Goal: Navigation & Orientation: Find specific page/section

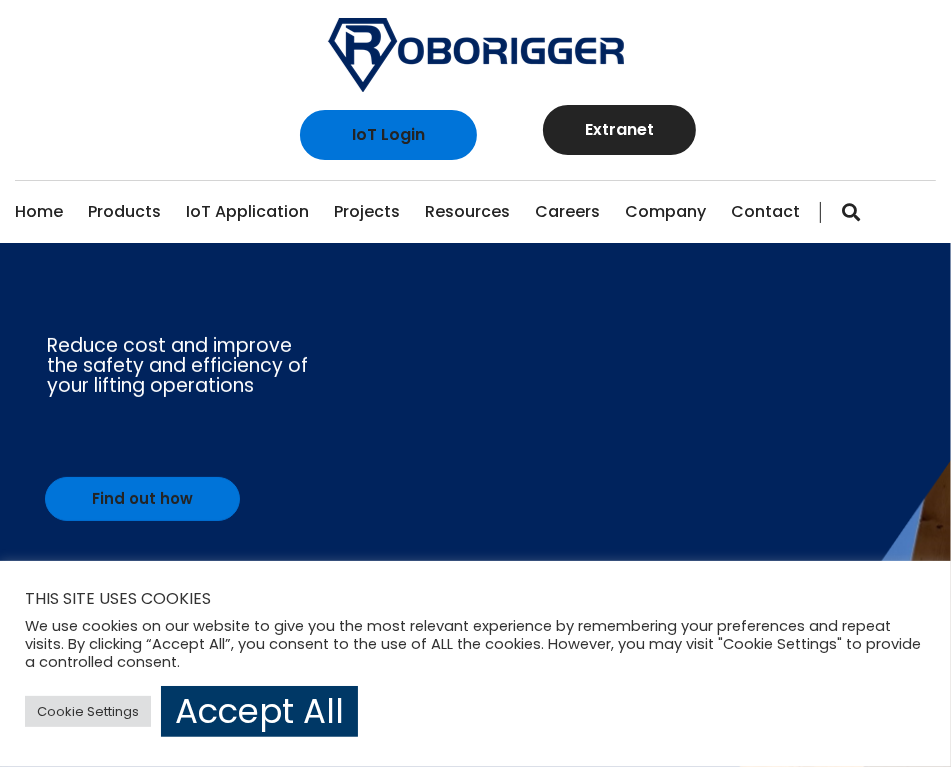
click at [801, 144] on div "IoT Login Extranet" at bounding box center [475, 145] width 921 height 70
click at [144, 216] on link "Products" at bounding box center [124, 212] width 73 height 62
click at [162, 304] on link "Roborigger Units" at bounding box center [213, 310] width 250 height 44
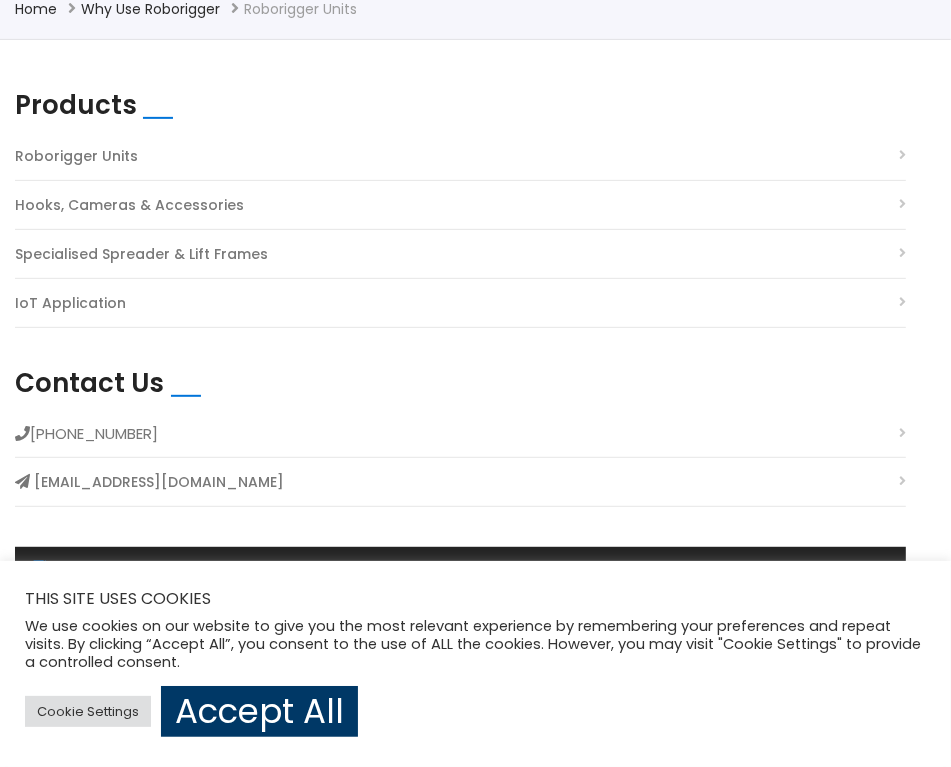
scroll to position [608, 0]
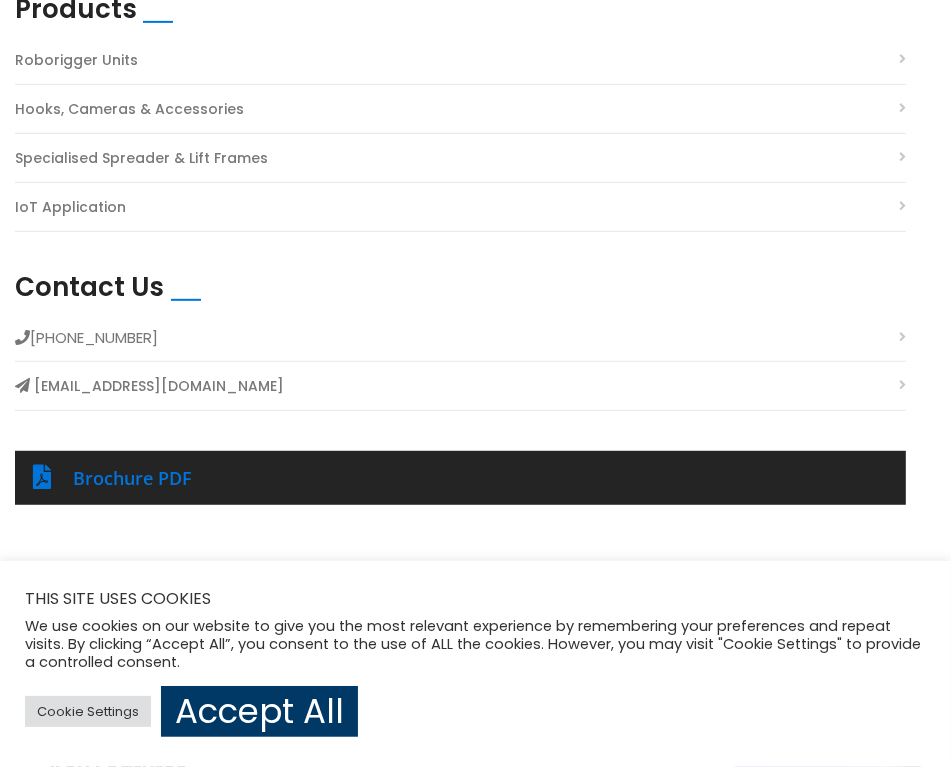
click at [64, 209] on link "IoT Application" at bounding box center [70, 207] width 111 height 27
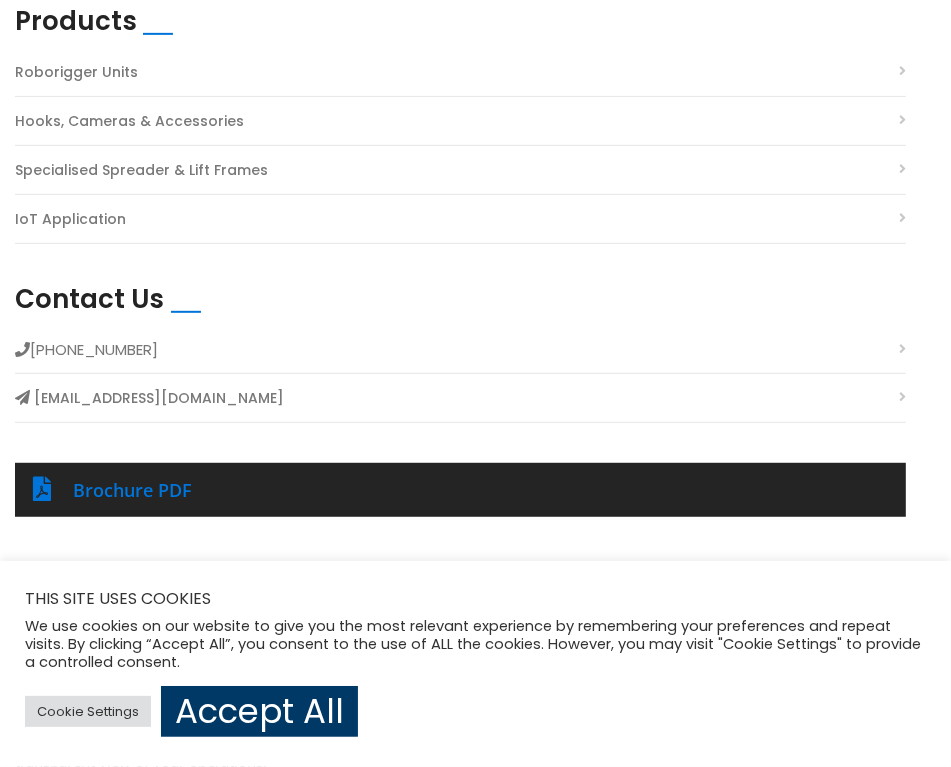
scroll to position [608, 0]
